Goal: Check status: Check status

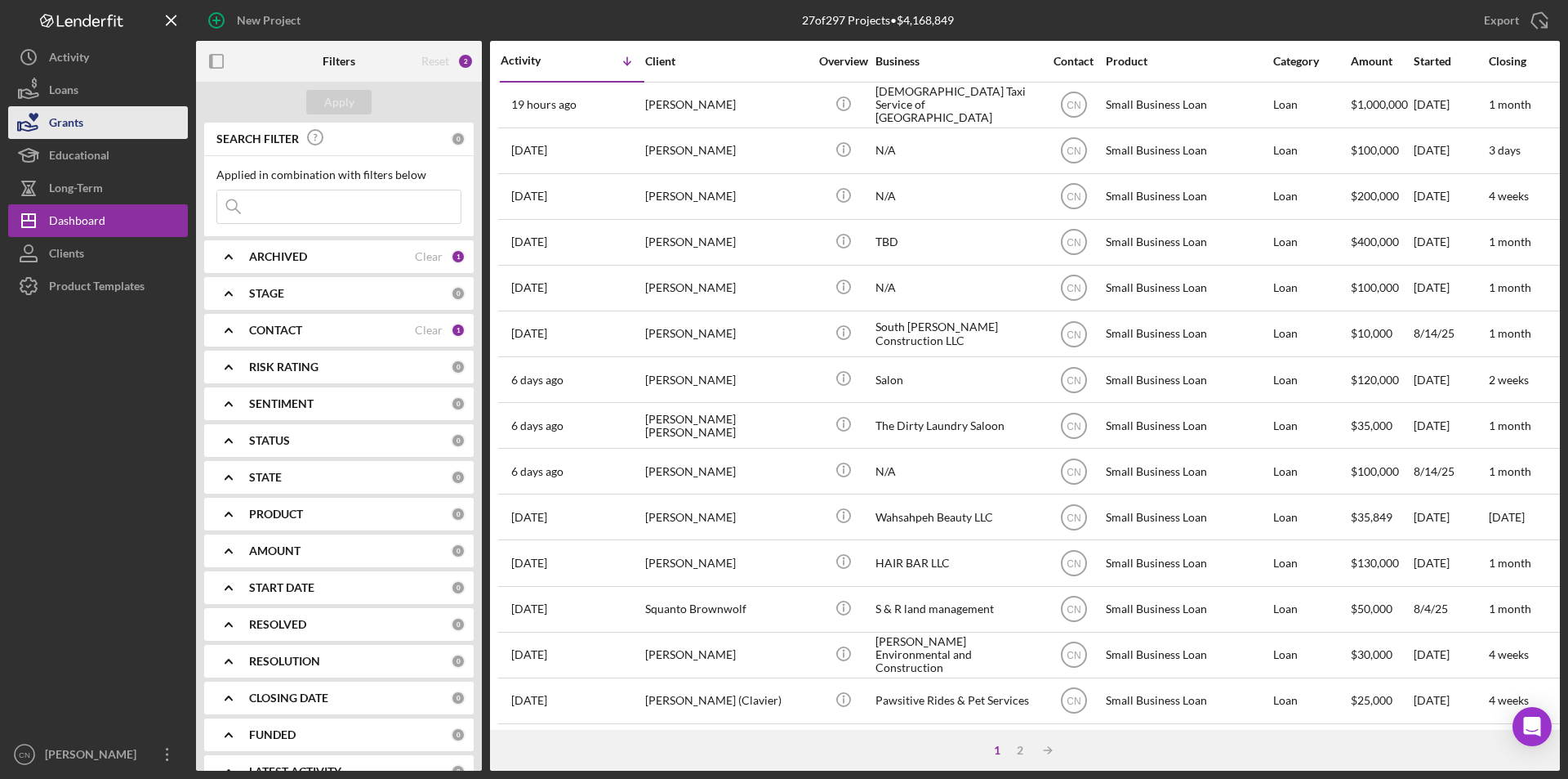
click at [69, 123] on div "Grants" at bounding box center [65, 124] width 34 height 37
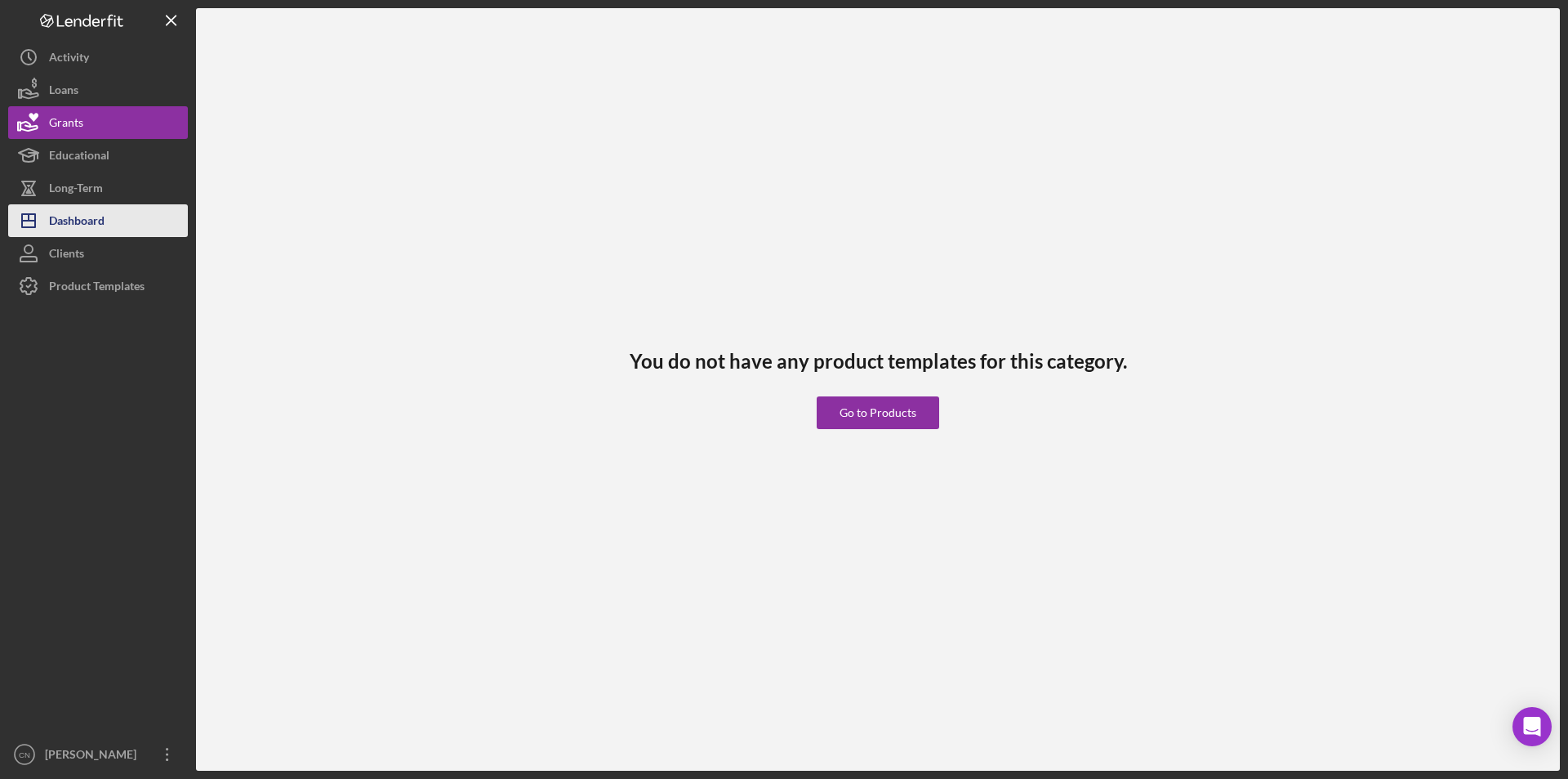
click at [62, 222] on div "Dashboard" at bounding box center [76, 222] width 55 height 37
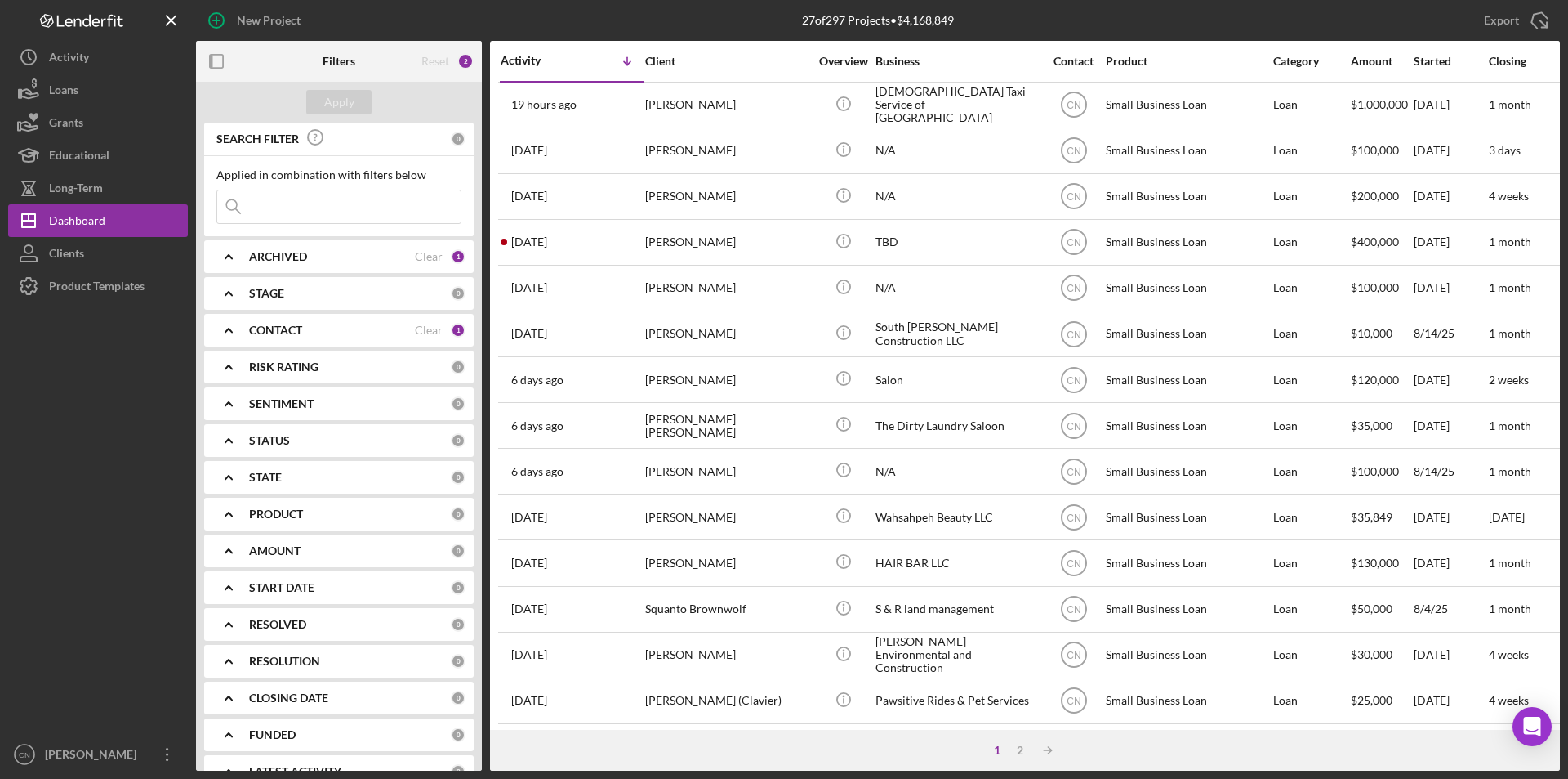
click at [262, 335] on b "CONTACT" at bounding box center [276, 329] width 53 height 13
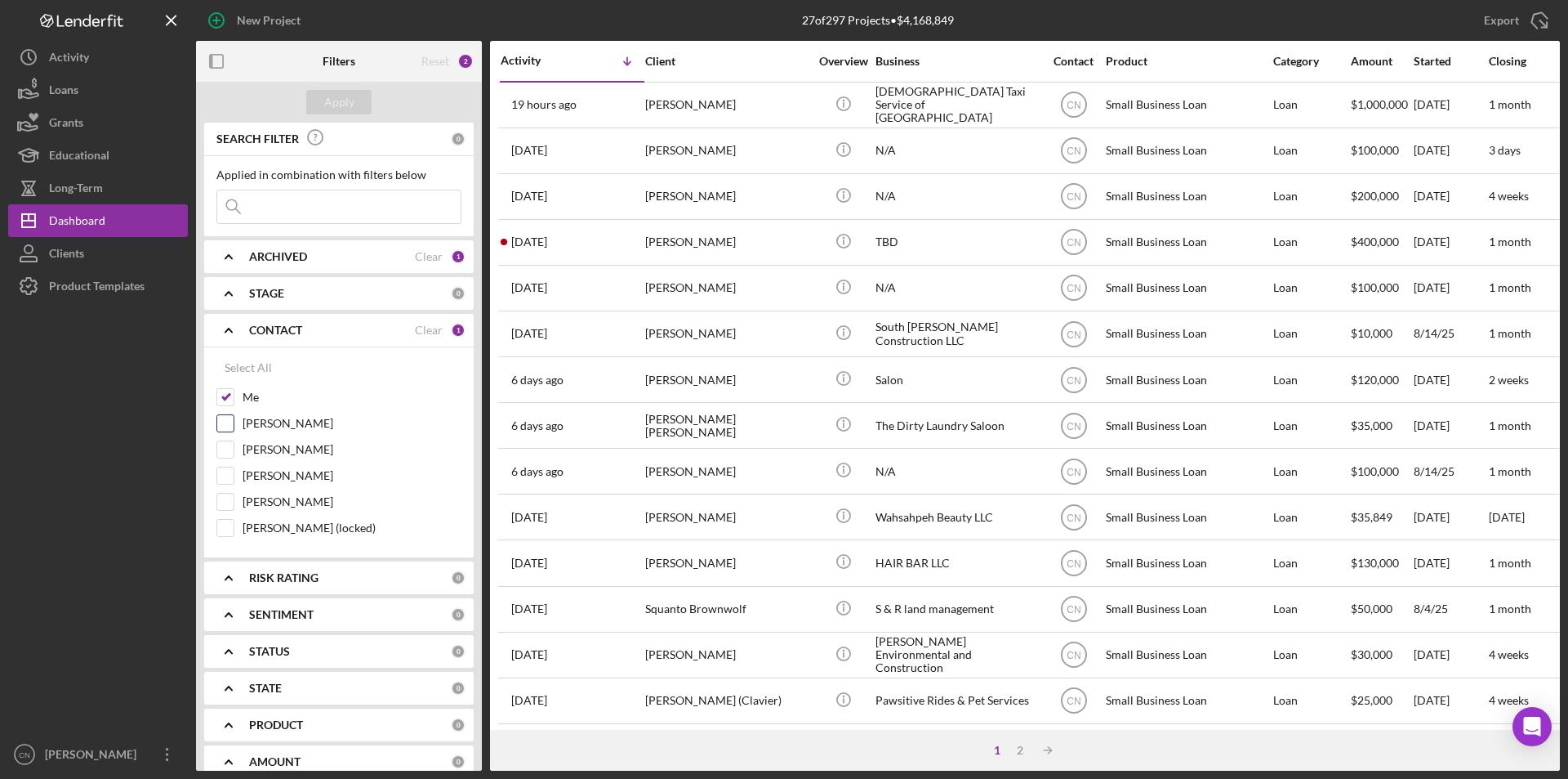
click at [230, 428] on input "[PERSON_NAME]" at bounding box center [225, 423] width 17 height 17
checkbox input "true"
click at [350, 101] on div "Apply" at bounding box center [339, 102] width 30 height 24
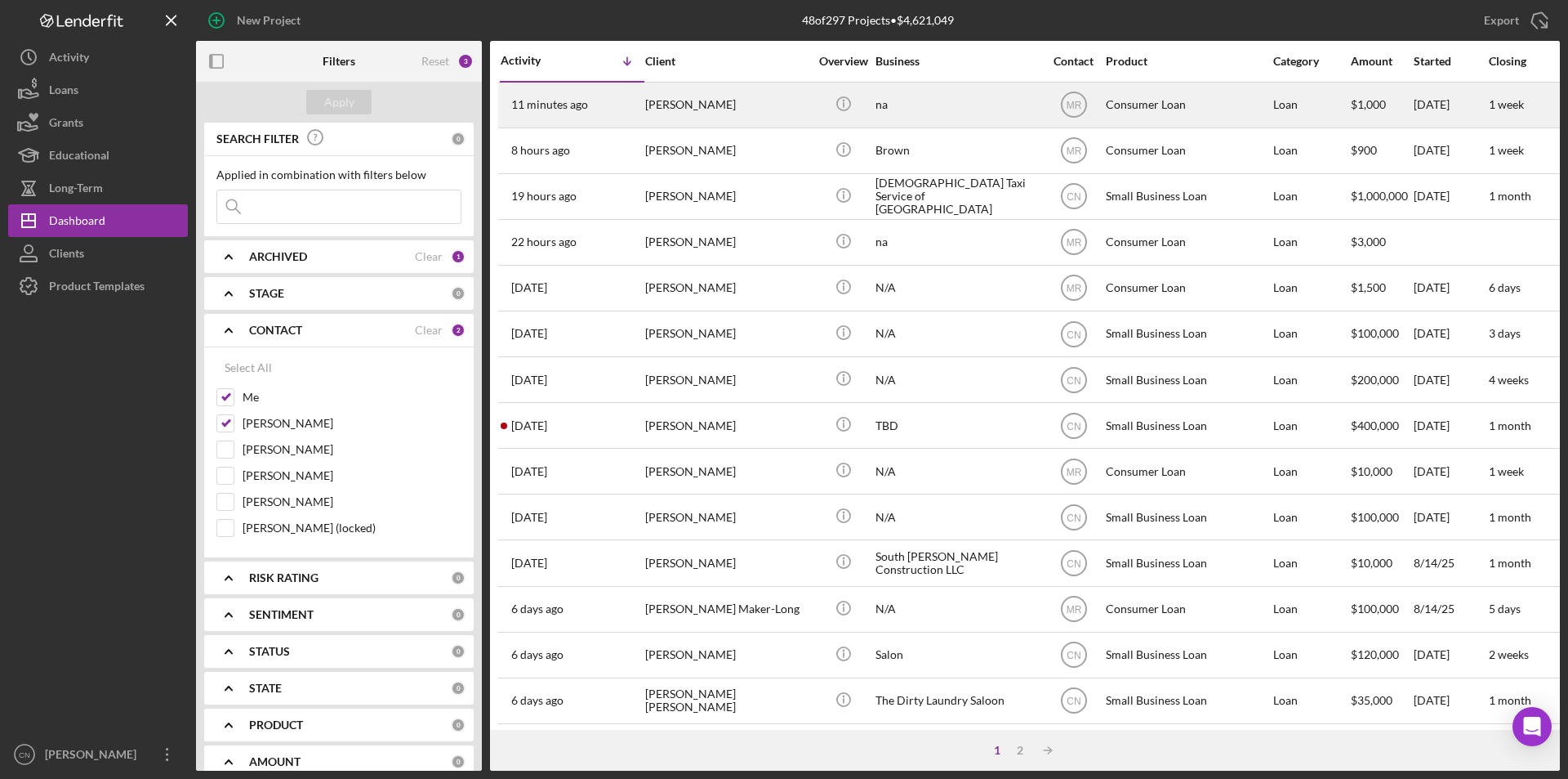
click at [751, 100] on div "[PERSON_NAME]" at bounding box center [727, 105] width 163 height 44
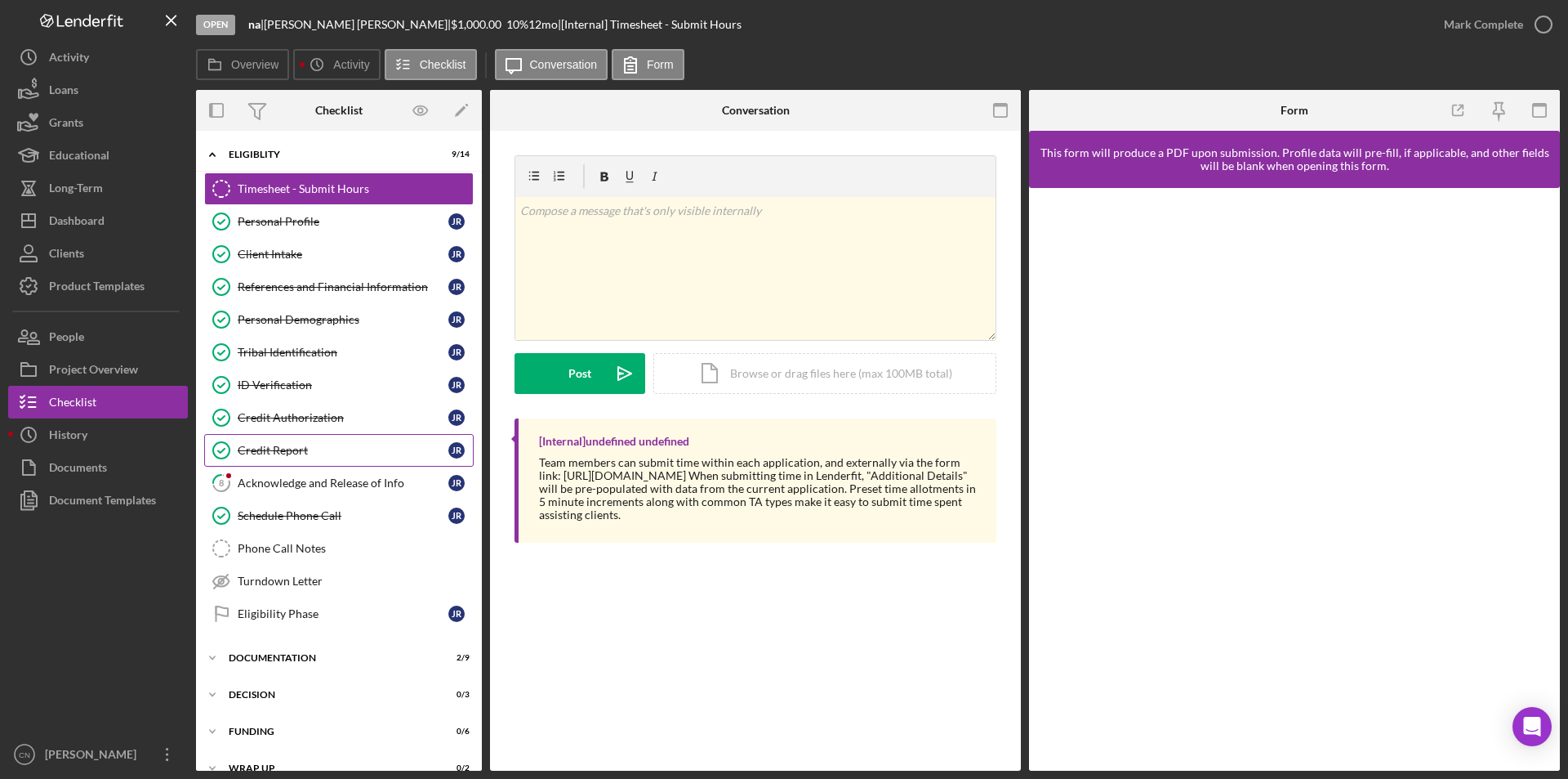
click at [296, 446] on div "Credit Report" at bounding box center [343, 450] width 211 height 13
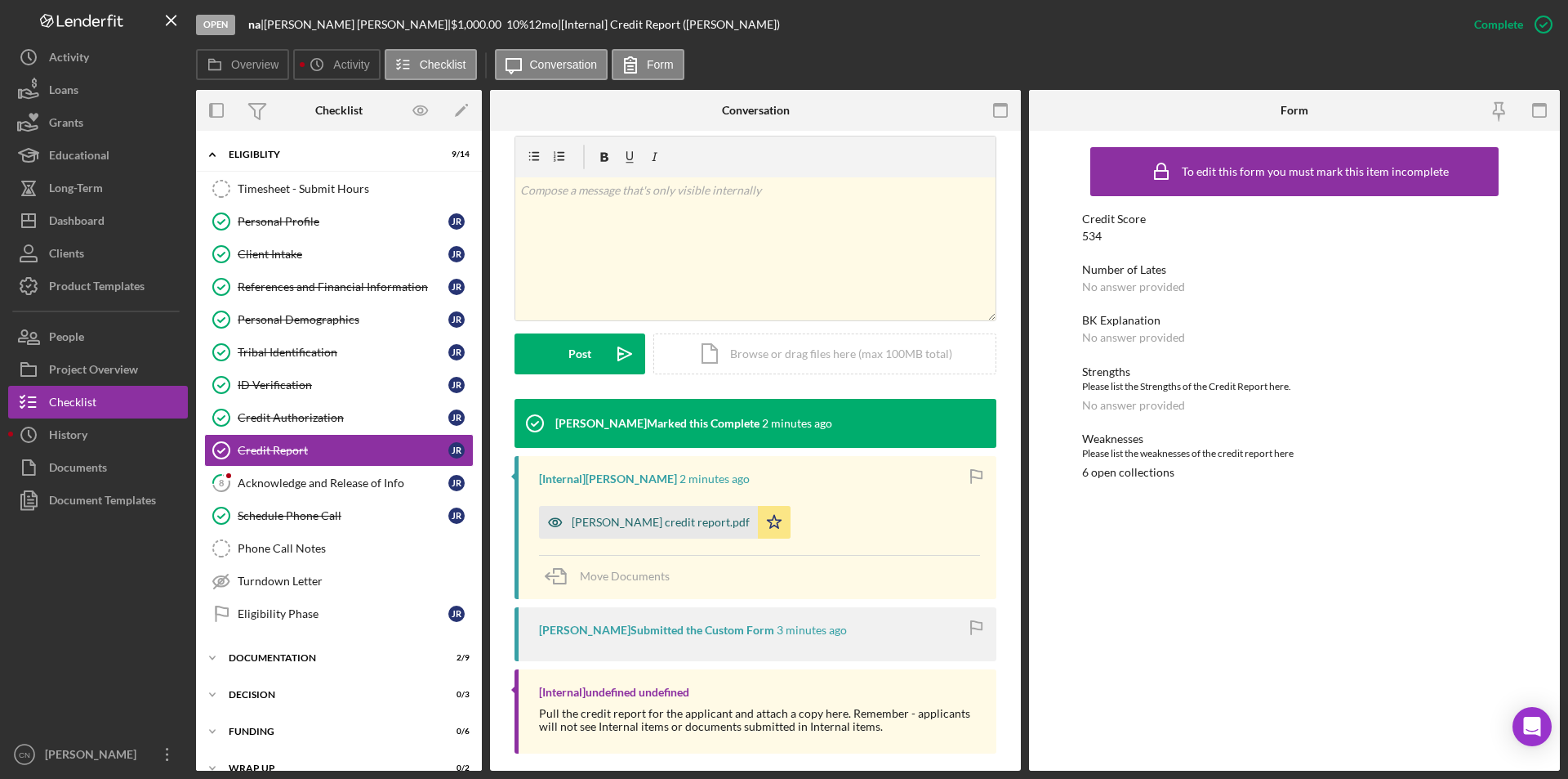
scroll to position [245, 0]
click at [656, 518] on div "[PERSON_NAME] credit report.pdf" at bounding box center [660, 521] width 178 height 13
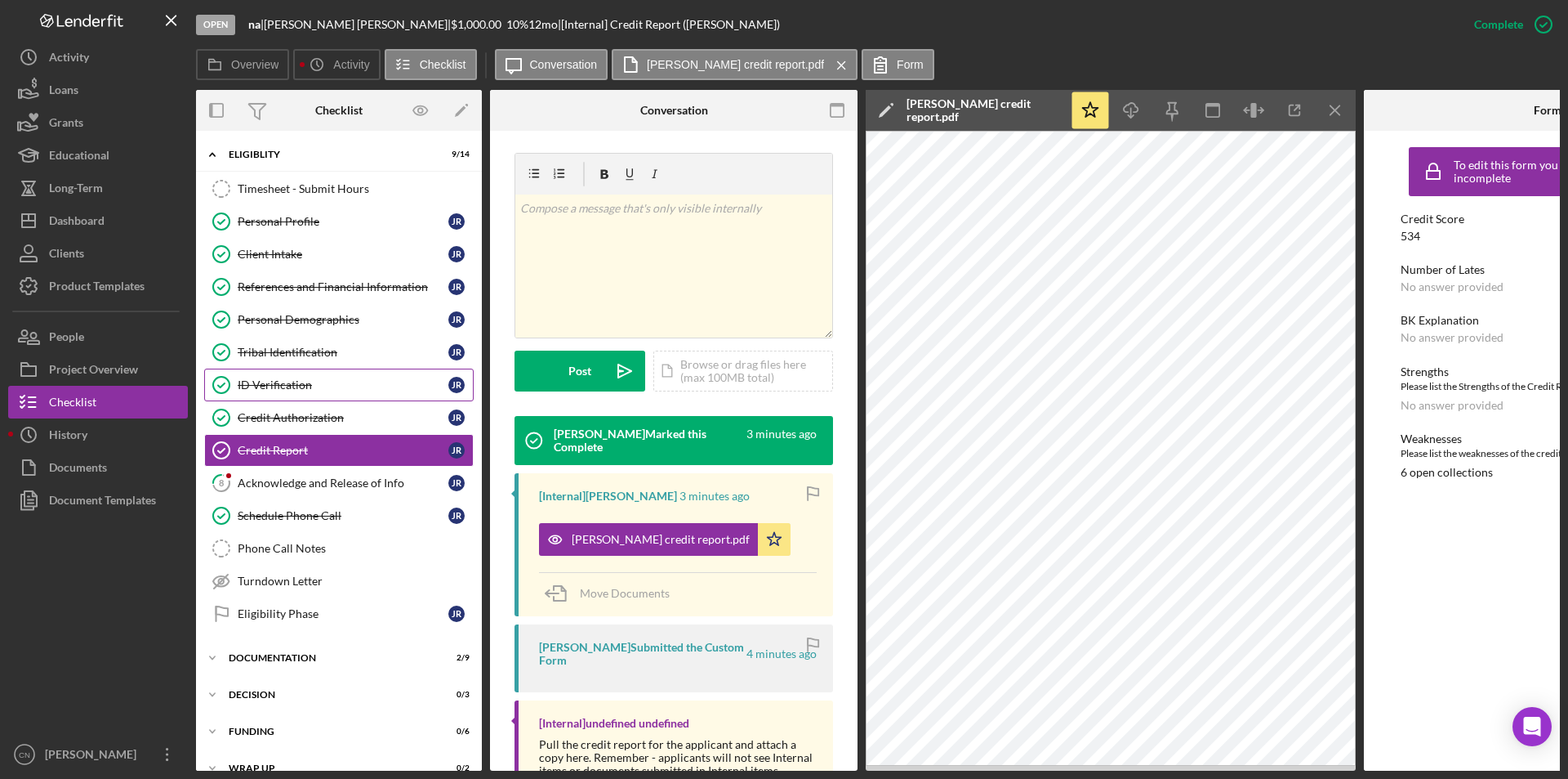
click at [249, 378] on div "ID Verification" at bounding box center [343, 384] width 211 height 13
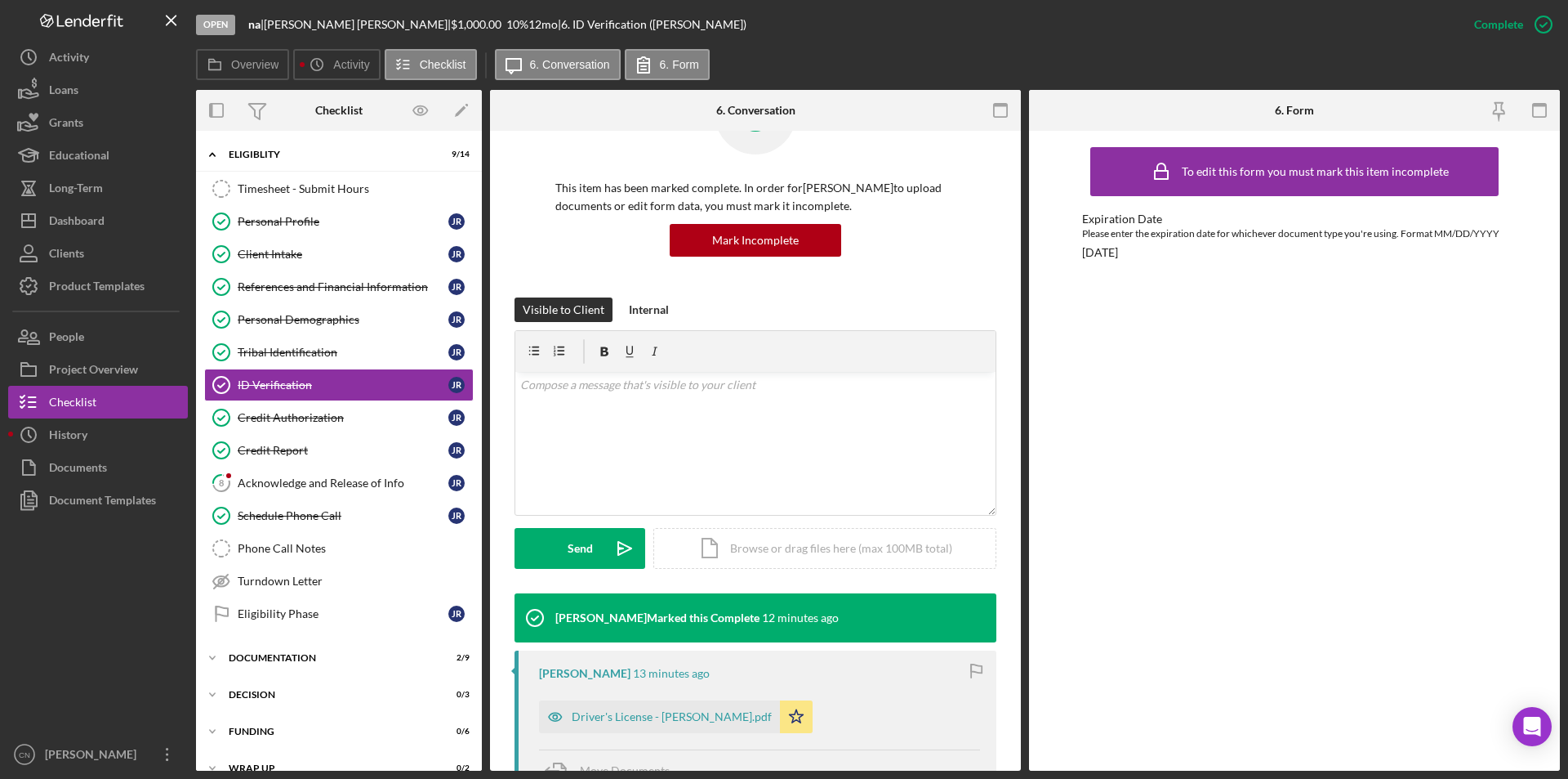
scroll to position [245, 0]
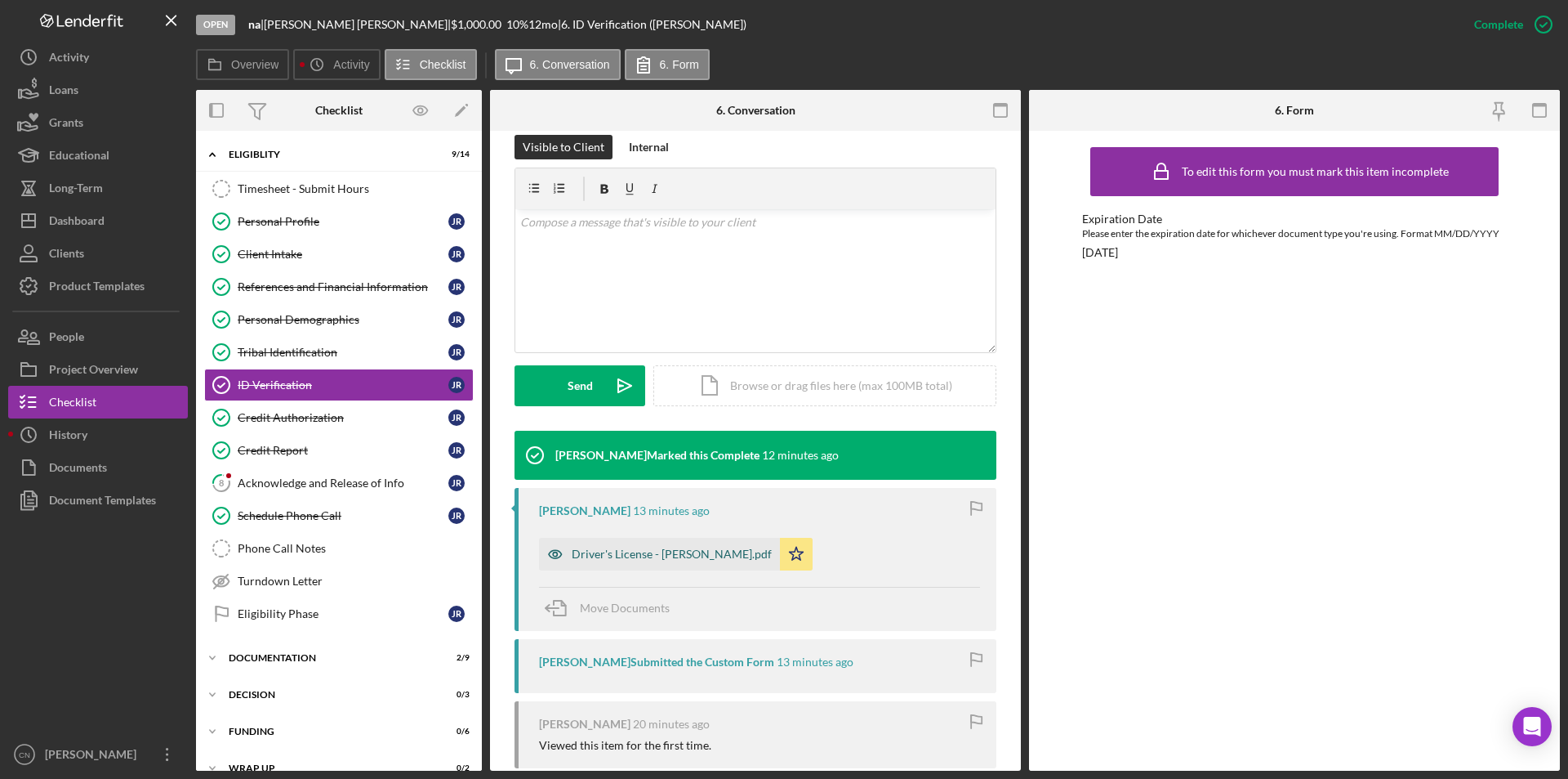
click at [608, 560] on div "Driver's License - [PERSON_NAME].pdf" at bounding box center [659, 555] width 241 height 33
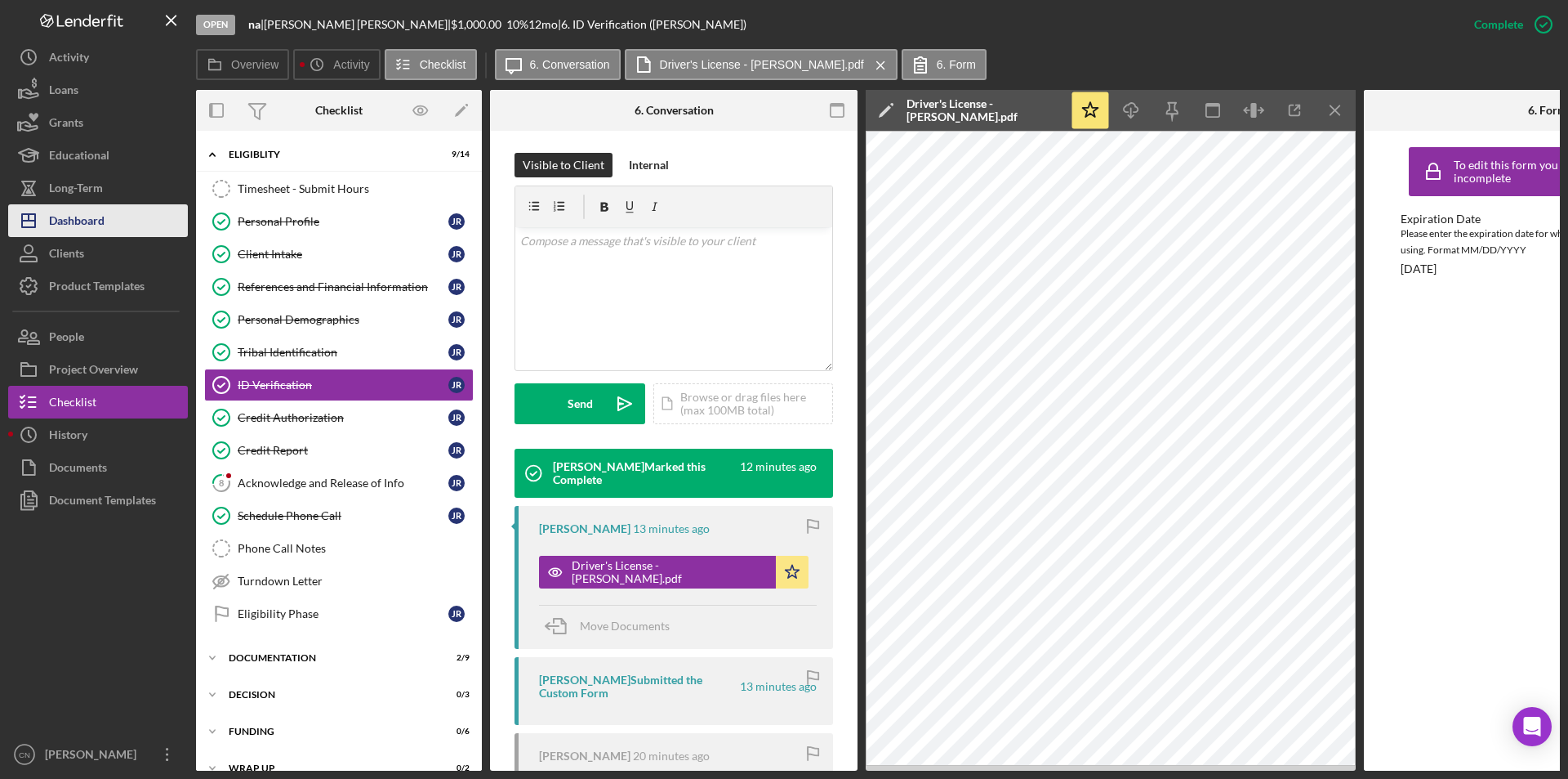
click at [84, 213] on div "Dashboard" at bounding box center [76, 222] width 55 height 37
